Goal: Task Accomplishment & Management: Manage account settings

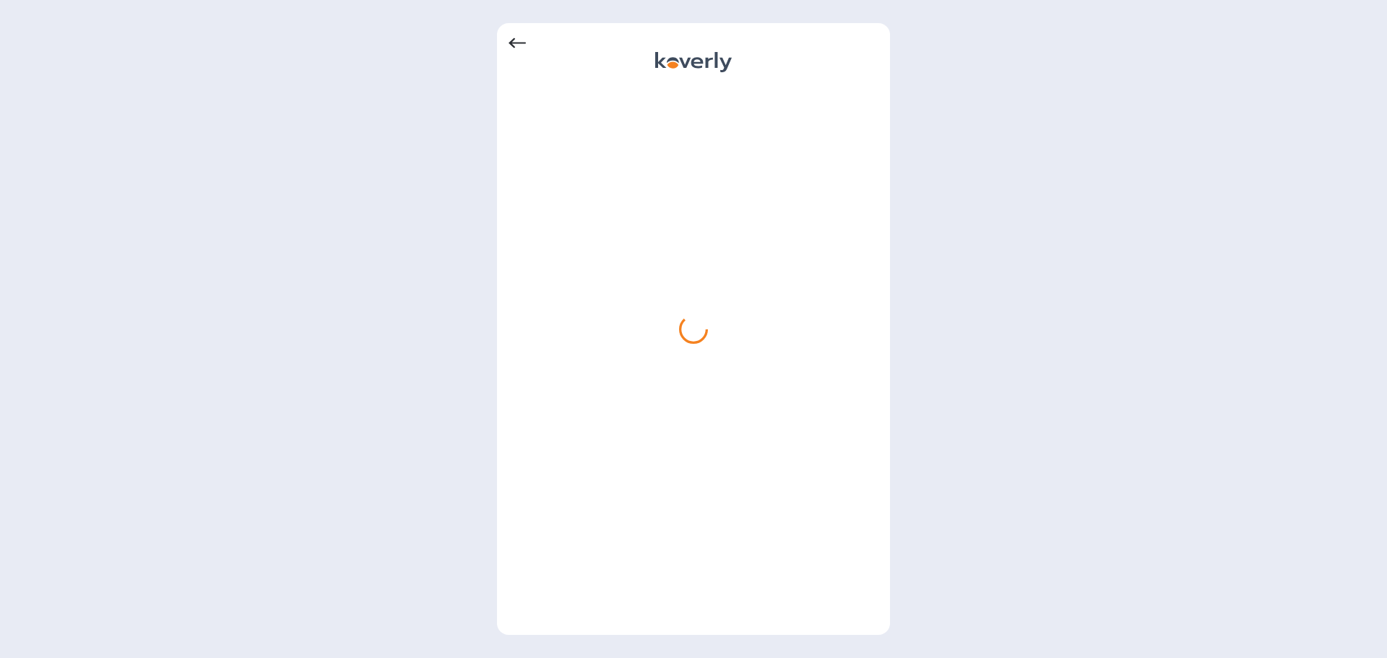
click at [522, 43] on icon at bounding box center [517, 43] width 17 height 10
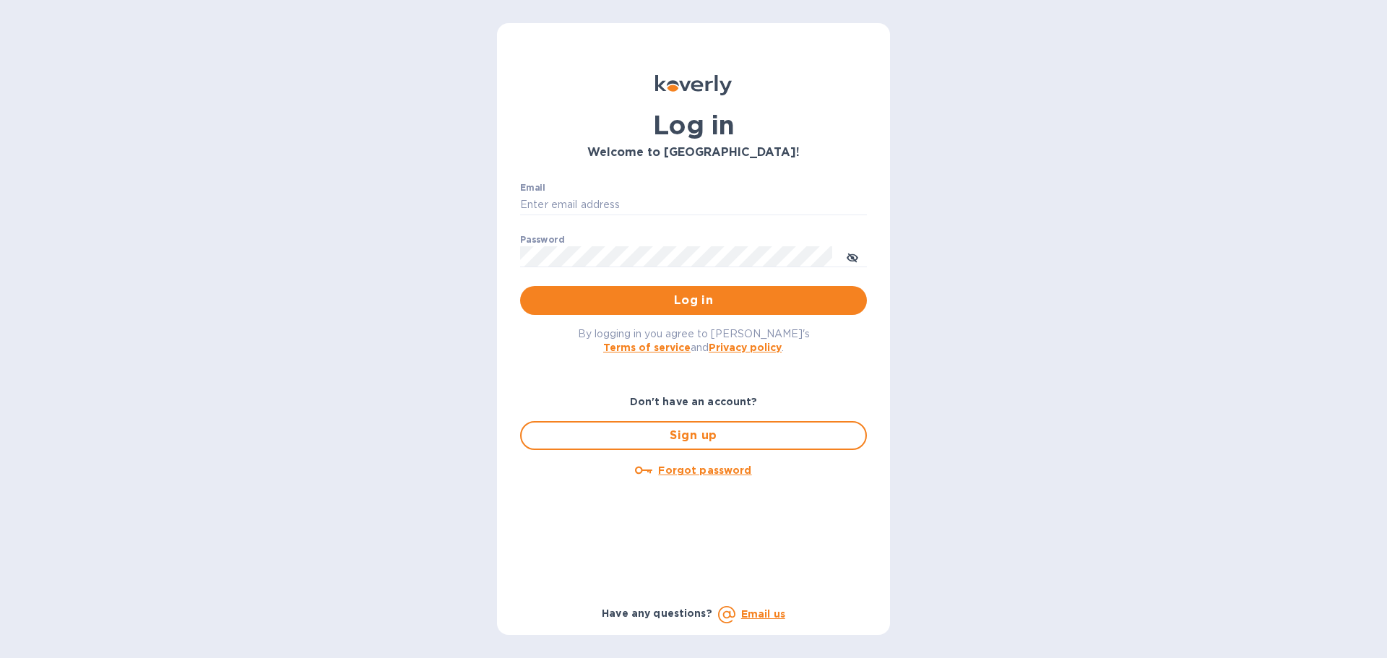
type input "[EMAIL_ADDRESS][DOMAIN_NAME]"
click at [701, 303] on span "Log in" at bounding box center [694, 300] width 324 height 17
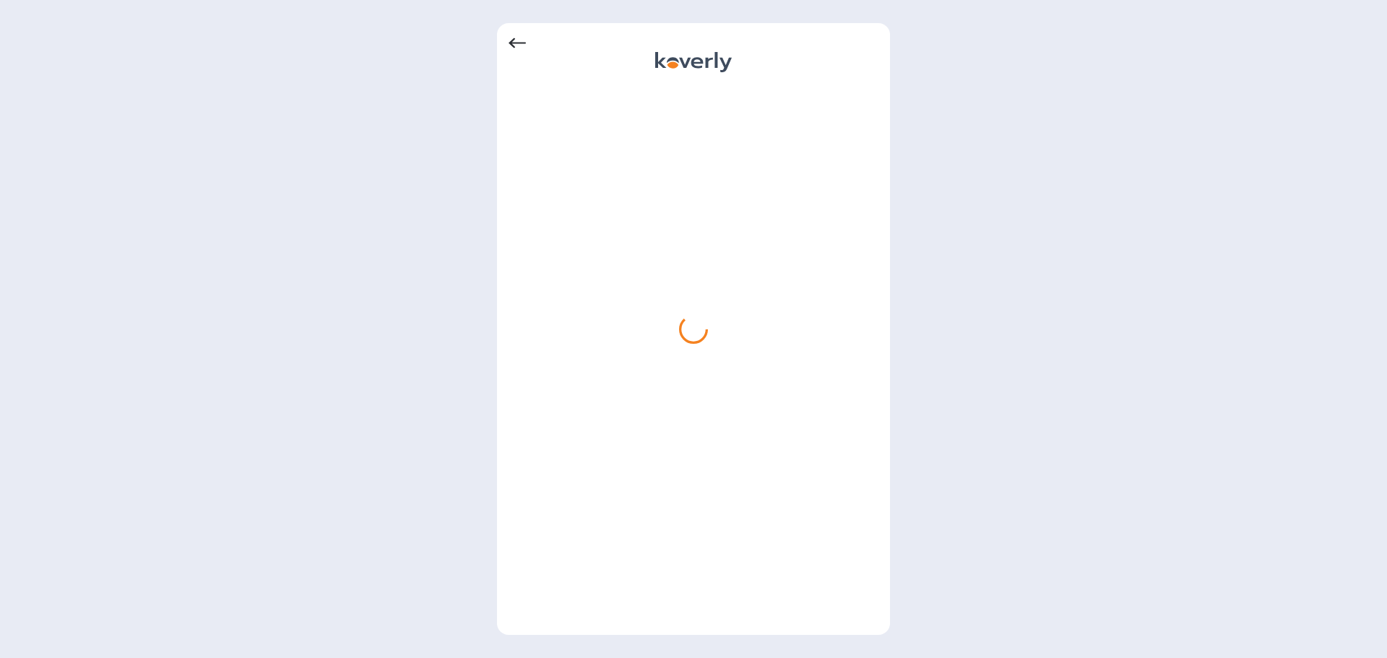
click at [509, 45] on icon at bounding box center [517, 43] width 17 height 17
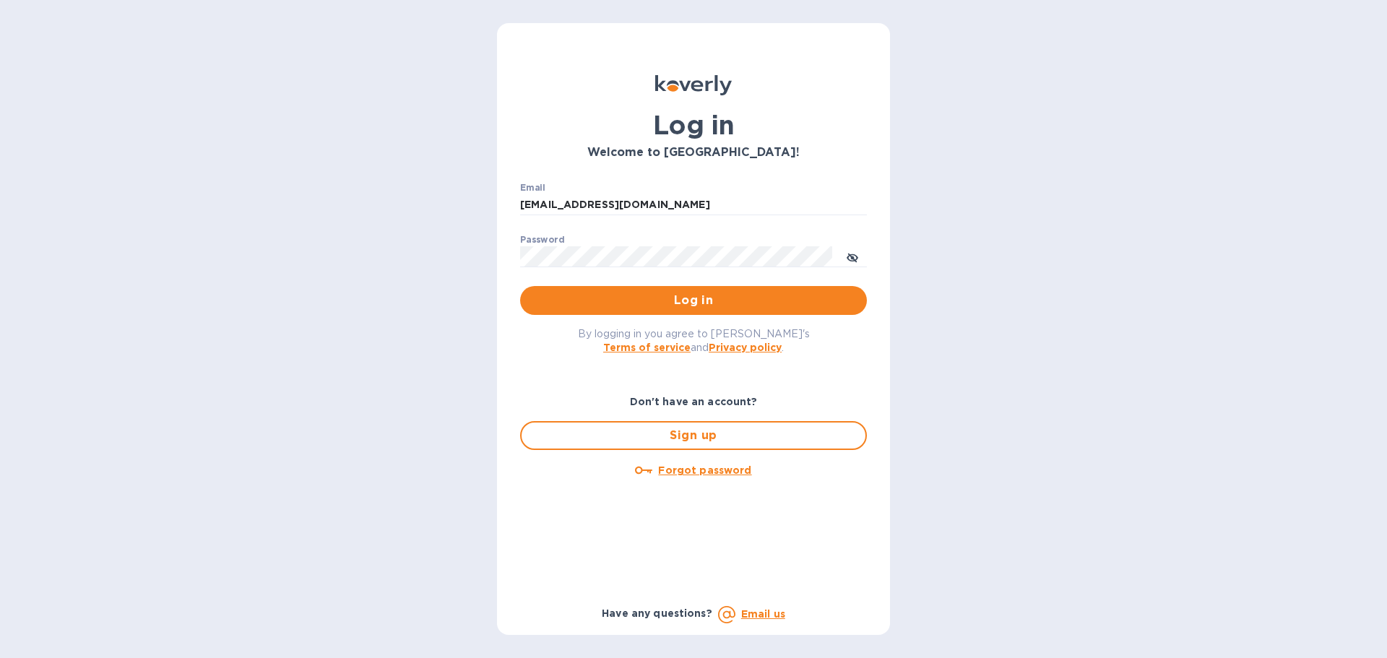
click at [516, 45] on div "Log in Welcome to [GEOGRAPHIC_DATA]! Email [EMAIL_ADDRESS][DOMAIN_NAME] ​ Passw…" at bounding box center [693, 329] width 393 height 612
